Goal: Information Seeking & Learning: Learn about a topic

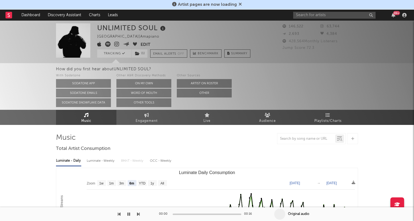
select select "6m"
click at [9, 15] on icon at bounding box center [9, 15] width 2 height 4
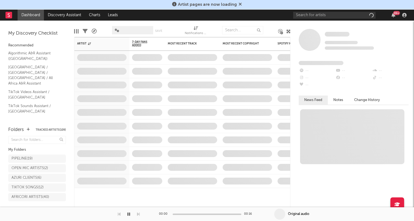
click at [242, 4] on div "Artist pages are now loading" at bounding box center [207, 5] width 414 height 10
click at [241, 4] on icon at bounding box center [240, 4] width 3 height 4
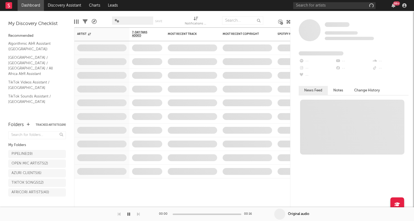
click at [398, 6] on div "99 +" at bounding box center [350, 5] width 115 height 11
click at [395, 5] on div "99 +" at bounding box center [396, 3] width 7 height 4
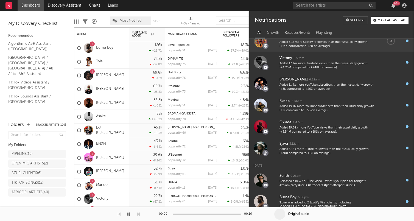
scroll to position [226, 0]
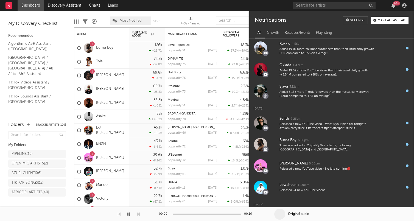
click at [398, 21] on div "Mark all as read" at bounding box center [391, 20] width 27 height 3
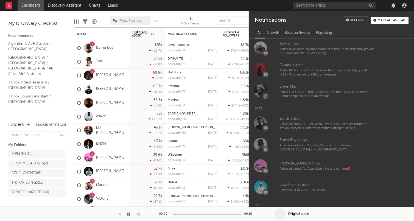
click at [382, 5] on div at bounding box center [350, 5] width 115 height 11
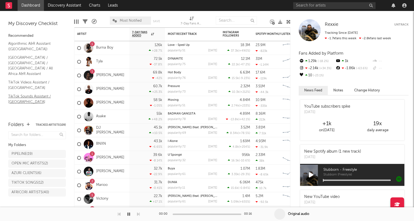
click at [44, 93] on link "TikTok Sounds Assistant / Africa" at bounding box center [34, 98] width 52 height 11
click at [38, 79] on link "TikTok Videos Assistant / Africa" at bounding box center [34, 84] width 52 height 11
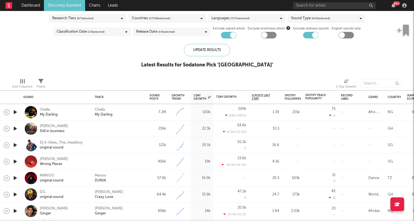
click at [16, 128] on icon "button" at bounding box center [15, 128] width 6 height 7
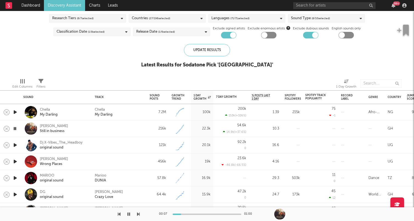
click at [14, 129] on icon "button" at bounding box center [14, 128] width 5 height 7
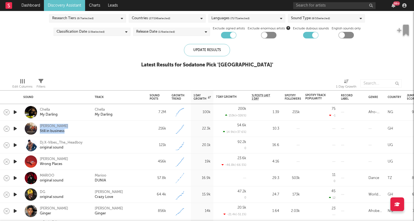
click at [15, 146] on icon "button" at bounding box center [15, 145] width 6 height 7
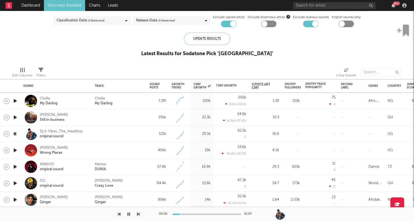
click at [110, 48] on div "Blocklist ( 1 ) Saved Searches ( 0 ) Reset Filters Research Tiers ( 6 / 7 selec…" at bounding box center [207, 21] width 414 height 83
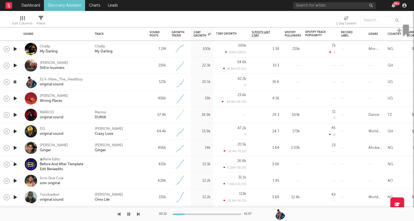
click at [13, 115] on icon "button" at bounding box center [15, 115] width 6 height 7
click at [16, 132] on icon "button" at bounding box center [15, 131] width 6 height 7
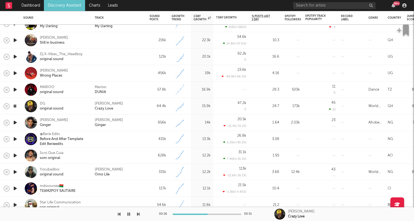
click at [16, 106] on icon "button" at bounding box center [14, 106] width 5 height 7
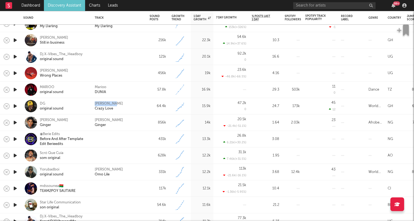
drag, startPoint x: 130, startPoint y: 102, endPoint x: 93, endPoint y: 101, distance: 36.8
click at [93, 101] on div "Wendy Shay Crazy Love" at bounding box center [119, 106] width 55 height 16
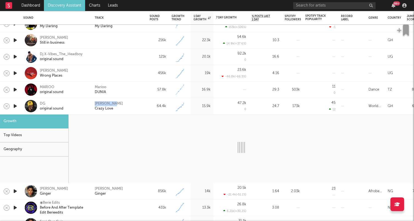
copy div "Wendy Shay"
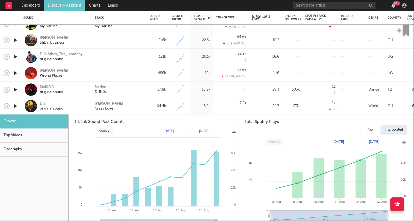
click at [147, 107] on div "64.4k" at bounding box center [158, 106] width 22 height 16
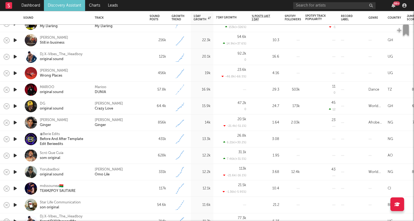
click at [16, 123] on icon "button" at bounding box center [15, 122] width 6 height 7
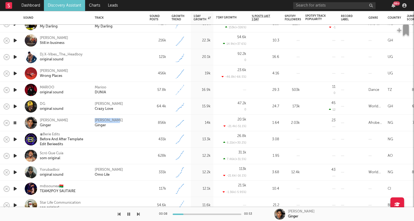
drag, startPoint x: 126, startPoint y: 119, endPoint x: 93, endPoint y: 117, distance: 33.6
click at [93, 117] on div "Ramzzy Peti Ginger" at bounding box center [119, 123] width 55 height 16
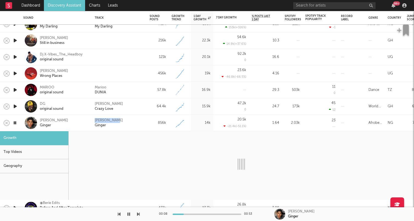
copy div "Ramzzy Peti"
click at [14, 124] on icon "button" at bounding box center [14, 122] width 5 height 7
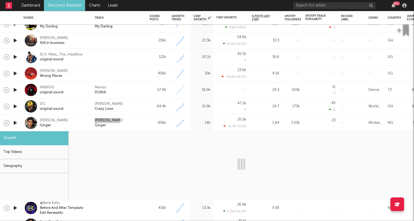
select select "6m"
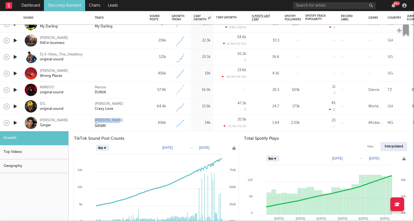
click at [101, 126] on div "Ginger" at bounding box center [100, 125] width 11 height 5
click at [144, 127] on div "Ramzzy Peti Ginger" at bounding box center [119, 123] width 49 height 10
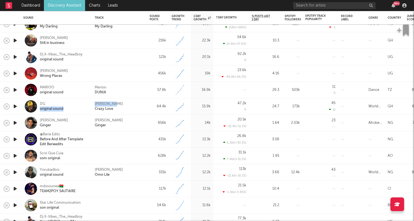
drag, startPoint x: 119, startPoint y: 109, endPoint x: 90, endPoint y: 102, distance: 30.5
click at [74, 121] on div "Ramzzy peti Ginger" at bounding box center [64, 123] width 48 height 10
select select "6m"
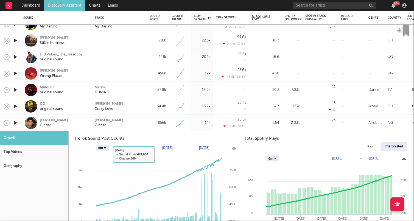
click at [41, 150] on div "Top Videos" at bounding box center [34, 152] width 68 height 14
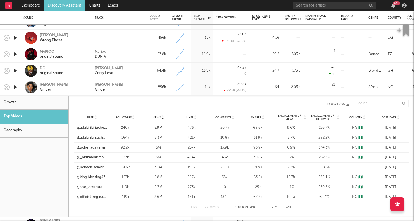
click at [96, 129] on link "@adakirikiriuchech38" at bounding box center [92, 127] width 30 height 5
click at [75, 88] on div "Ramzzy peti Ginger" at bounding box center [64, 87] width 48 height 10
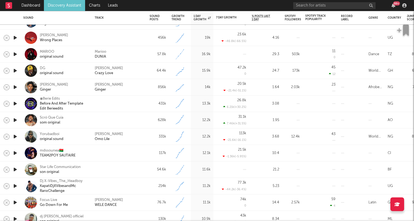
click at [14, 103] on icon "button" at bounding box center [15, 103] width 6 height 7
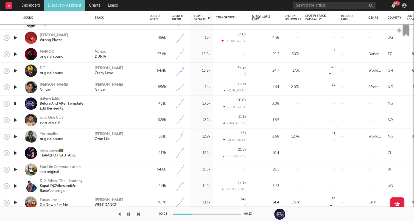
click at [15, 121] on icon "button" at bounding box center [15, 120] width 6 height 7
click at [15, 137] on icon "button" at bounding box center [15, 136] width 6 height 7
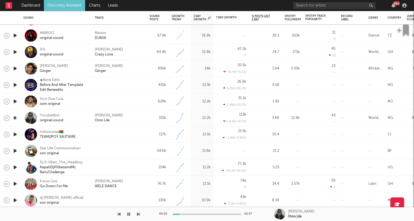
click at [16, 135] on icon "button" at bounding box center [15, 134] width 6 height 7
click at [19, 150] on div at bounding box center [15, 151] width 11 height 16
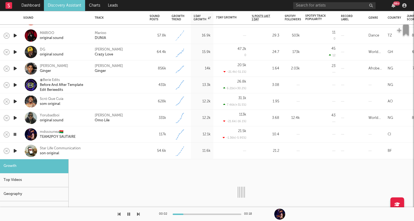
click at [15, 150] on icon "button" at bounding box center [15, 150] width 6 height 7
click at [137, 152] on div at bounding box center [119, 151] width 49 height 5
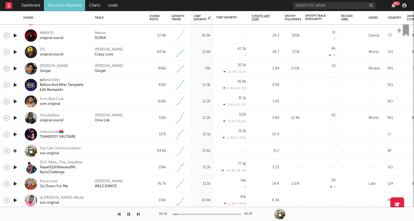
click at [15, 167] on icon "button" at bounding box center [15, 167] width 6 height 7
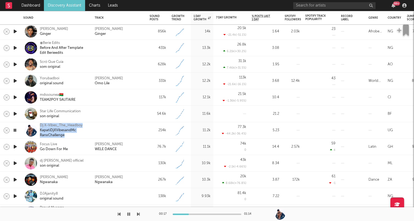
click at [15, 146] on icon "button" at bounding box center [15, 146] width 6 height 7
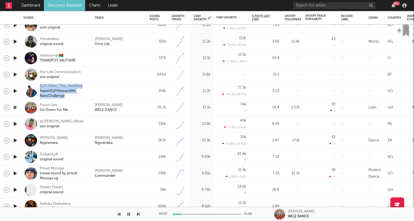
drag, startPoint x: 17, startPoint y: 124, endPoint x: 56, endPoint y: 118, distance: 40.1
click at [17, 124] on icon "button" at bounding box center [15, 124] width 6 height 7
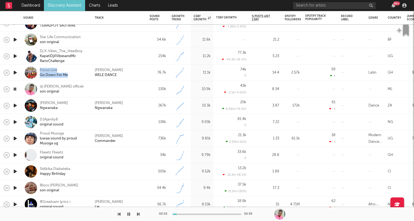
click at [16, 120] on icon "button" at bounding box center [15, 122] width 6 height 7
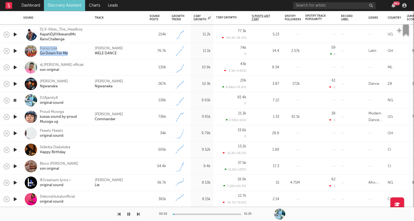
click at [18, 118] on icon "button" at bounding box center [15, 116] width 6 height 7
click at [188, 215] on div at bounding box center [207, 214] width 69 height 1
click at [18, 149] on div at bounding box center [15, 150] width 11 height 16
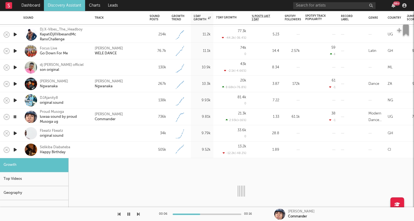
click at [20, 146] on div at bounding box center [15, 150] width 11 height 16
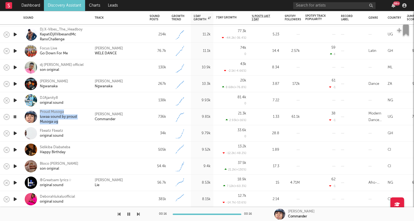
click at [16, 134] on icon "button" at bounding box center [15, 133] width 6 height 7
click at [16, 148] on icon "button" at bounding box center [15, 149] width 6 height 7
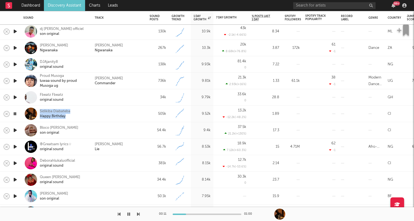
click at [15, 130] on icon "button" at bounding box center [15, 130] width 6 height 7
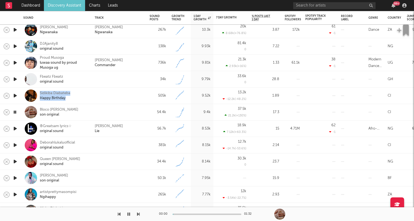
click at [17, 144] on icon "button" at bounding box center [15, 145] width 6 height 7
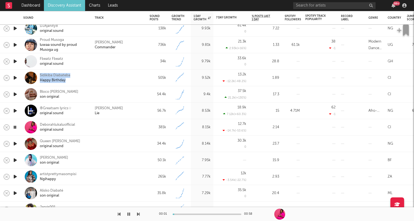
click at [15, 144] on icon "button" at bounding box center [15, 143] width 6 height 7
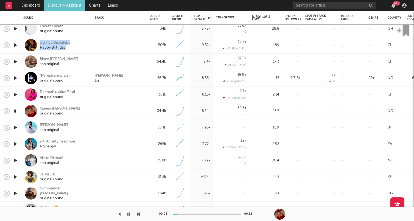
click at [16, 127] on icon "button" at bounding box center [15, 127] width 6 height 7
click at [16, 144] on icon "button" at bounding box center [15, 144] width 6 height 7
click at [16, 129] on icon "button" at bounding box center [15, 127] width 6 height 7
click at [197, 214] on div at bounding box center [207, 214] width 69 height 1
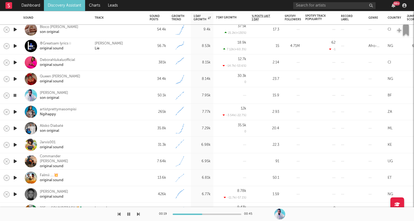
click at [14, 113] on icon "button" at bounding box center [15, 111] width 6 height 7
click at [16, 127] on icon "button" at bounding box center [15, 128] width 6 height 7
click at [189, 214] on div at bounding box center [207, 214] width 69 height 1
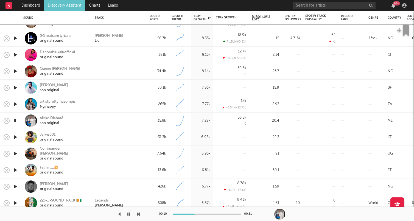
click at [16, 138] on icon "button" at bounding box center [15, 137] width 6 height 7
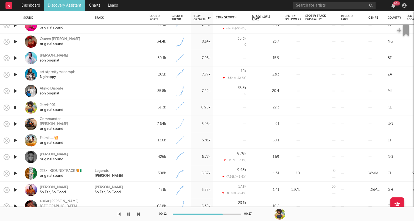
click at [15, 123] on icon "button" at bounding box center [15, 124] width 6 height 7
click at [190, 213] on div "00:00 00:28" at bounding box center [207, 214] width 96 height 14
click at [190, 214] on div at bounding box center [207, 214] width 69 height 1
click at [17, 140] on icon "button" at bounding box center [15, 140] width 6 height 7
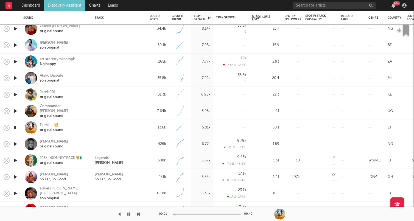
click at [15, 144] on icon "button" at bounding box center [15, 144] width 6 height 7
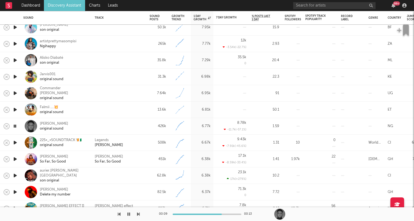
click at [16, 143] on icon "button" at bounding box center [15, 142] width 6 height 7
click at [16, 143] on icon "button" at bounding box center [14, 142] width 5 height 7
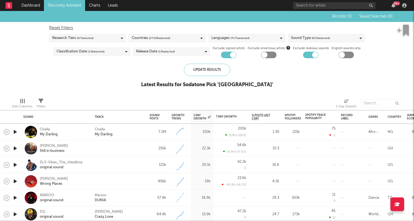
click at [18, 166] on div at bounding box center [15, 165] width 11 height 16
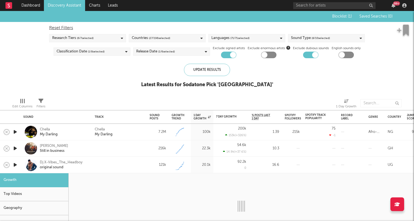
click at [15, 165] on icon "button" at bounding box center [15, 164] width 6 height 7
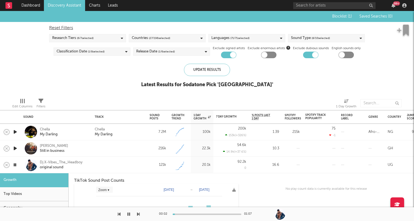
click at [23, 163] on div "Dj X-Vibes_The_Headboy original sound" at bounding box center [56, 165] width 71 height 16
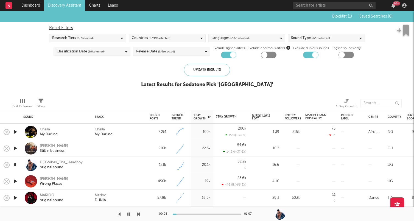
click at [131, 215] on button "button" at bounding box center [128, 214] width 5 height 14
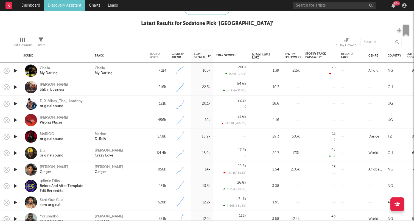
click at [14, 119] on icon "button" at bounding box center [15, 120] width 6 height 7
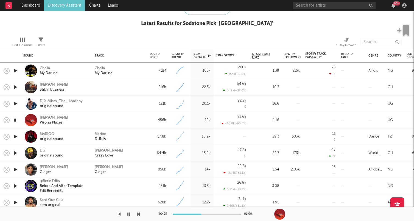
click at [17, 120] on icon "button" at bounding box center [14, 120] width 5 height 7
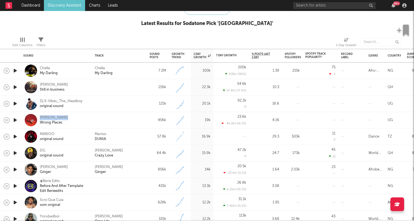
drag, startPoint x: 78, startPoint y: 118, endPoint x: 38, endPoint y: 117, distance: 40.1
click at [38, 117] on div "Joshua Baraka Wrong Places" at bounding box center [56, 120] width 66 height 16
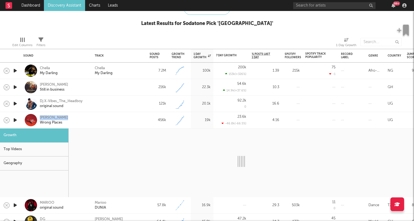
copy div "Joshua Baraka"
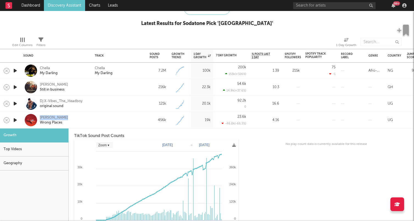
click at [91, 116] on div "Joshua Baraka Wrong Places" at bounding box center [56, 120] width 71 height 16
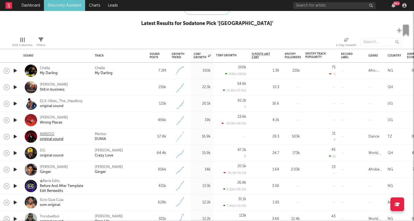
click at [48, 135] on div "MARIOO" at bounding box center [52, 134] width 24 height 5
click at [46, 133] on div "MARIOO" at bounding box center [52, 134] width 24 height 5
click at [98, 133] on div "Marioo" at bounding box center [101, 134] width 12 height 5
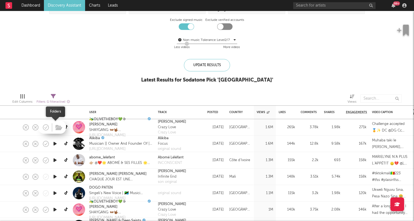
click at [54, 128] on span at bounding box center [58, 127] width 10 height 10
click at [56, 127] on icon "button" at bounding box center [55, 127] width 6 height 7
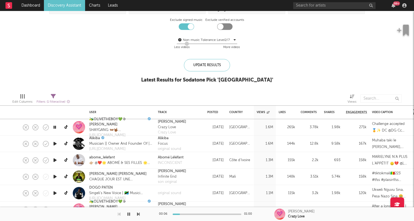
click at [56, 127] on icon "button" at bounding box center [54, 127] width 5 height 7
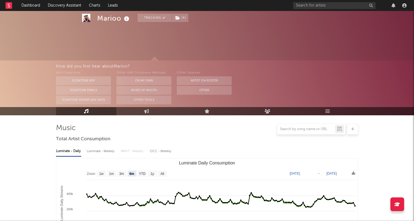
select select "6m"
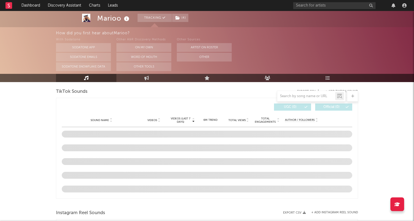
scroll to position [366, 0]
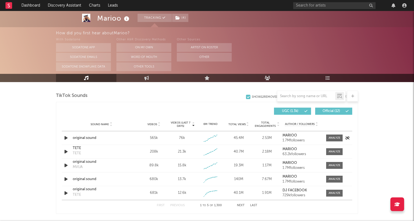
click at [66, 138] on icon "button" at bounding box center [66, 138] width 6 height 7
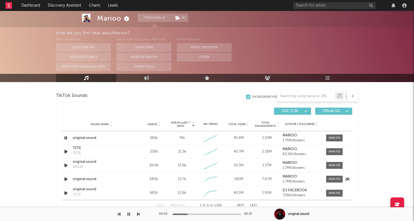
click at [66, 178] on icon "button" at bounding box center [66, 179] width 6 height 7
click at [67, 178] on icon "button" at bounding box center [65, 179] width 5 height 7
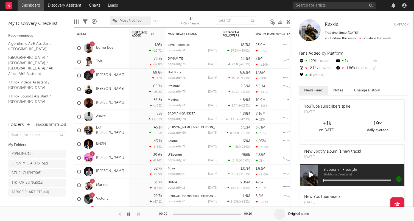
scroll to position [226, 0]
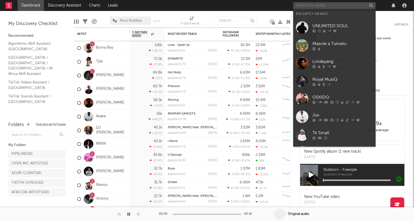
click at [308, 6] on input "text" at bounding box center [334, 5] width 82 height 7
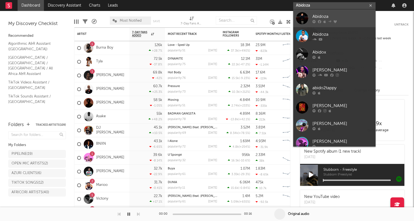
type input "Abidoza"
click at [321, 15] on div "Abidoza" at bounding box center [343, 16] width 60 height 7
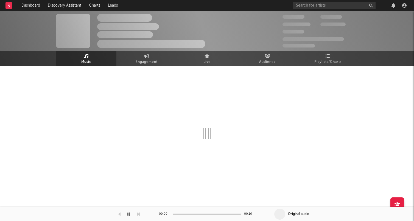
select select "6m"
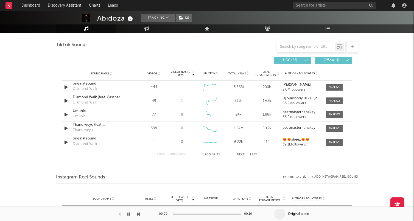
scroll to position [364, 0]
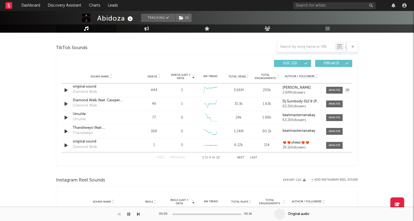
click at [63, 91] on icon "button" at bounding box center [66, 90] width 6 height 7
click at [63, 91] on icon "button" at bounding box center [65, 90] width 5 height 7
